Goal: Find specific page/section: Find specific page/section

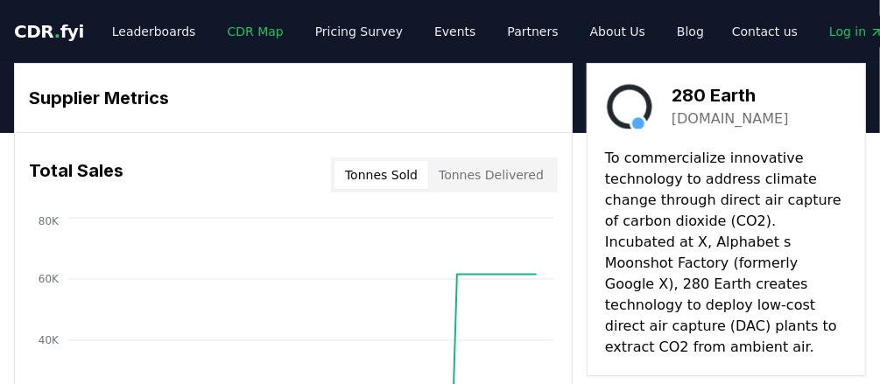
click at [228, 40] on link "CDR Map" at bounding box center [256, 32] width 84 height 32
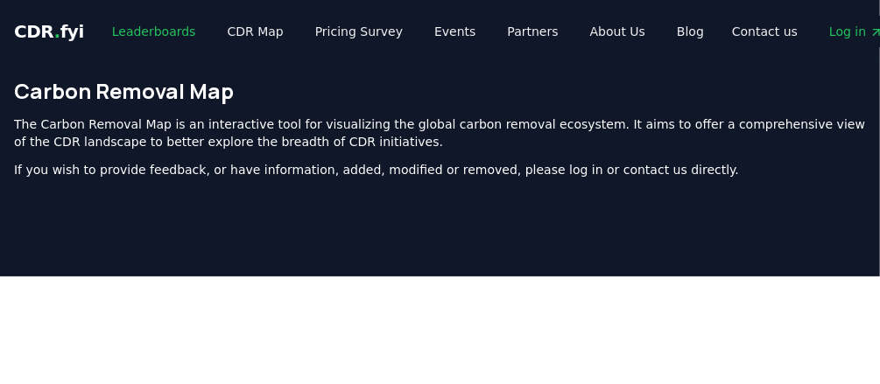
click at [140, 28] on link "Leaderboards" at bounding box center [154, 32] width 112 height 32
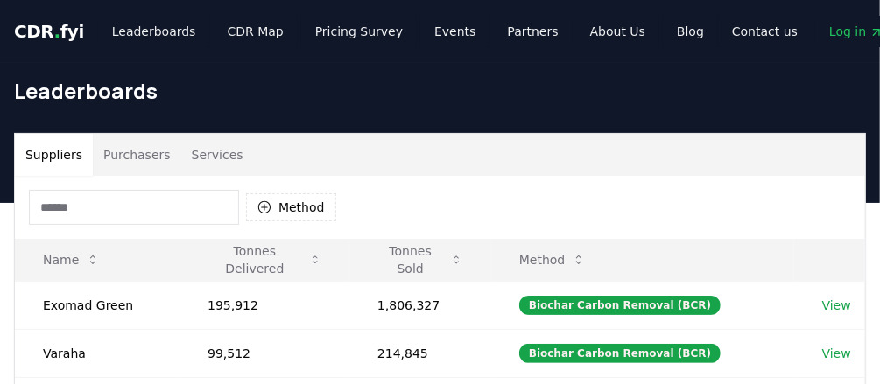
click at [90, 207] on input at bounding box center [134, 207] width 210 height 35
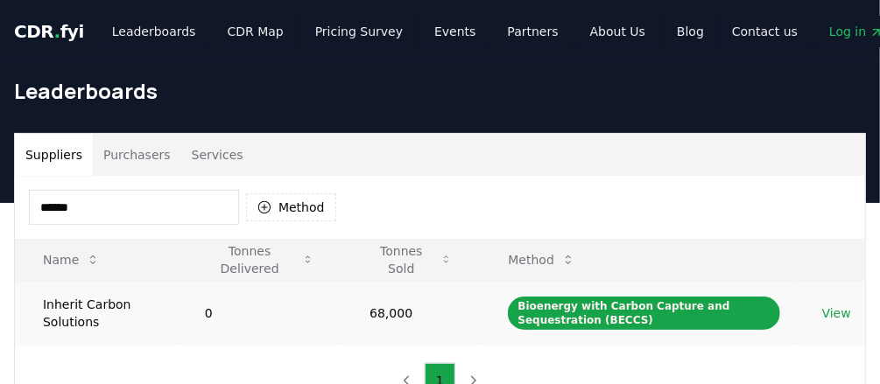
type input "******"
click at [69, 306] on td "Inherit Carbon Solutions" at bounding box center [96, 313] width 162 height 64
click at [838, 308] on link "View" at bounding box center [836, 314] width 29 height 18
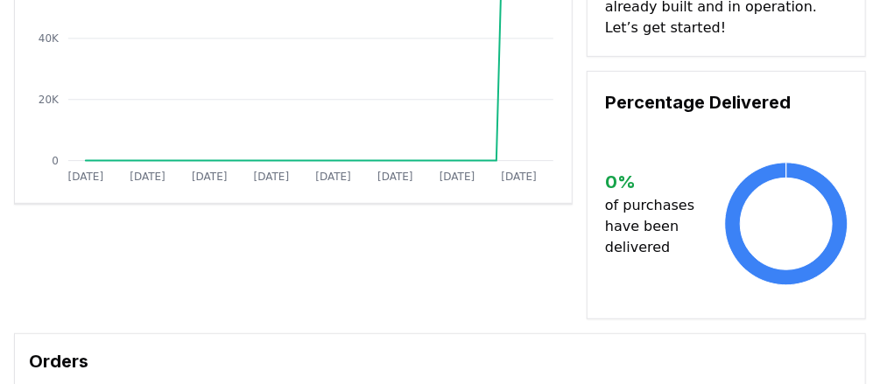
scroll to position [560, 0]
